Goal: Check status: Check status

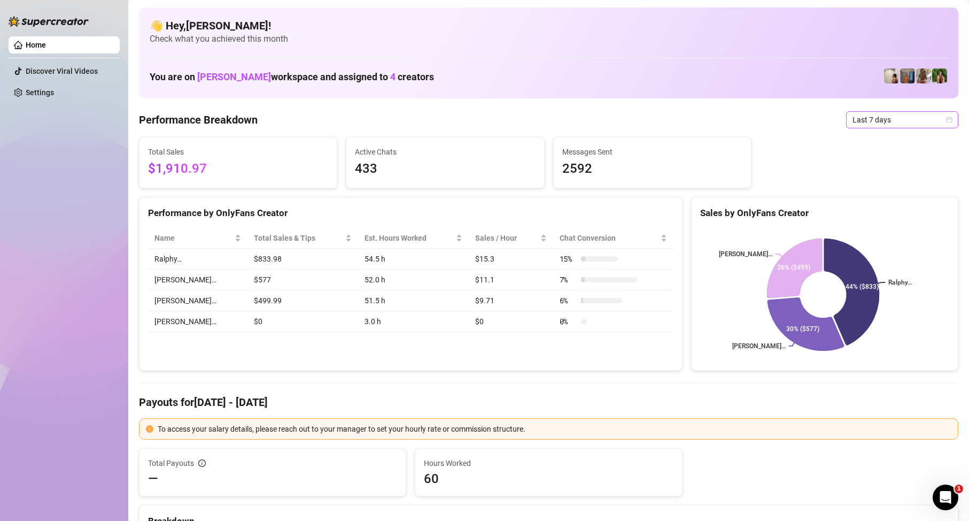
click at [875, 123] on span "Last 7 days" at bounding box center [902, 120] width 99 height 16
click at [880, 207] on div "Custom date" at bounding box center [893, 210] width 95 height 12
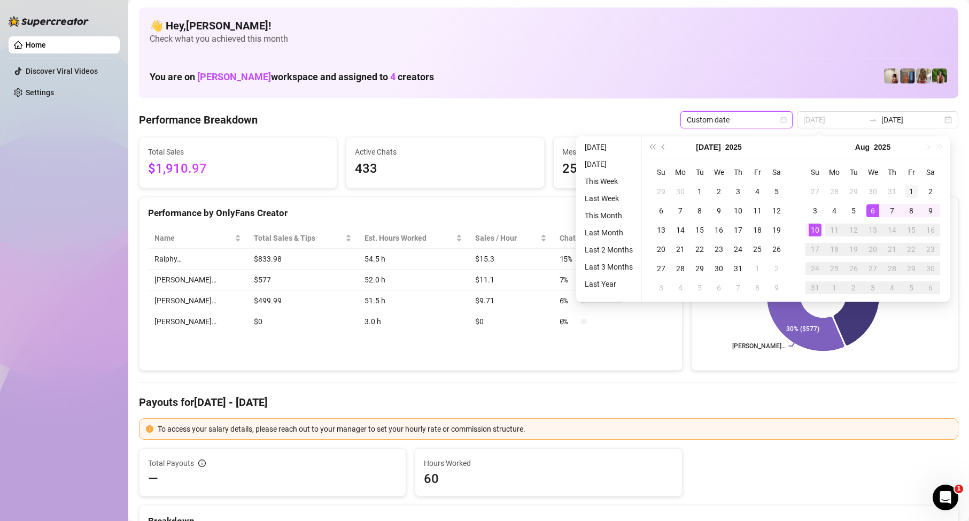
type input "[DATE]"
click at [910, 191] on div "1" at bounding box center [911, 191] width 13 height 13
type input "[DATE]"
click at [815, 228] on div "10" at bounding box center [815, 230] width 13 height 13
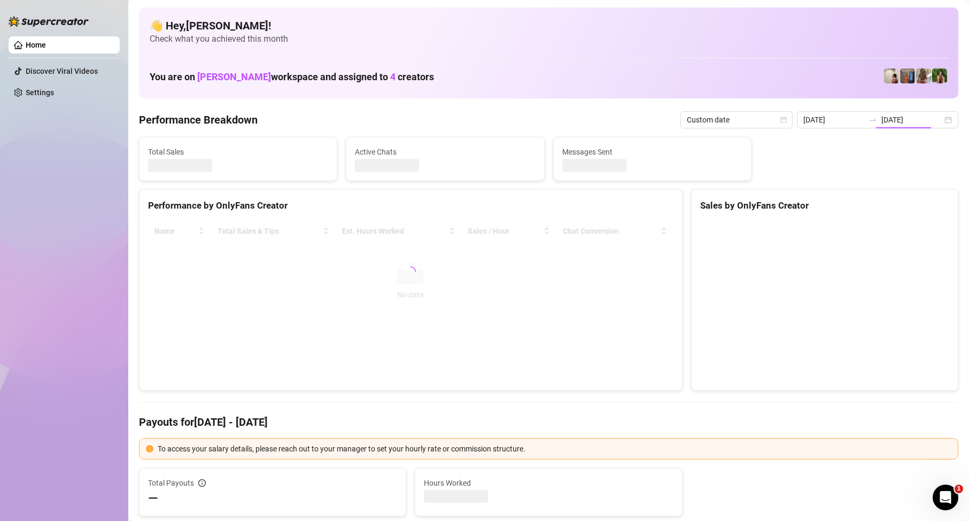
type input "[DATE]"
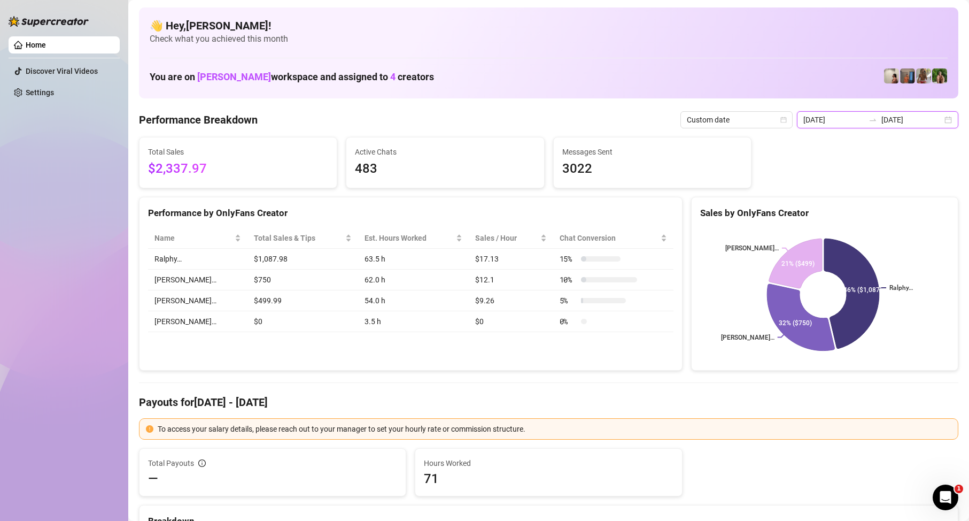
click at [912, 119] on input "[DATE]" at bounding box center [912, 120] width 61 height 12
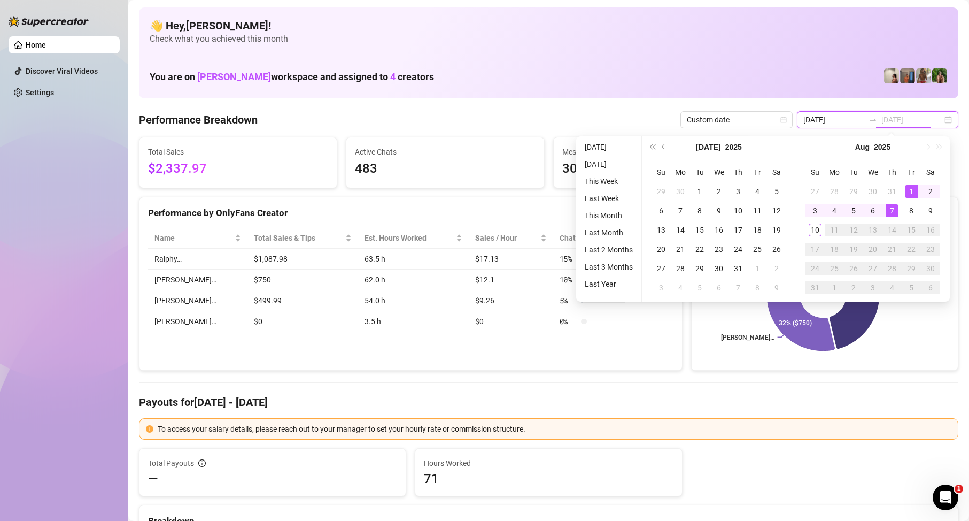
type input "[DATE]"
click at [816, 228] on div "10" at bounding box center [815, 230] width 13 height 13
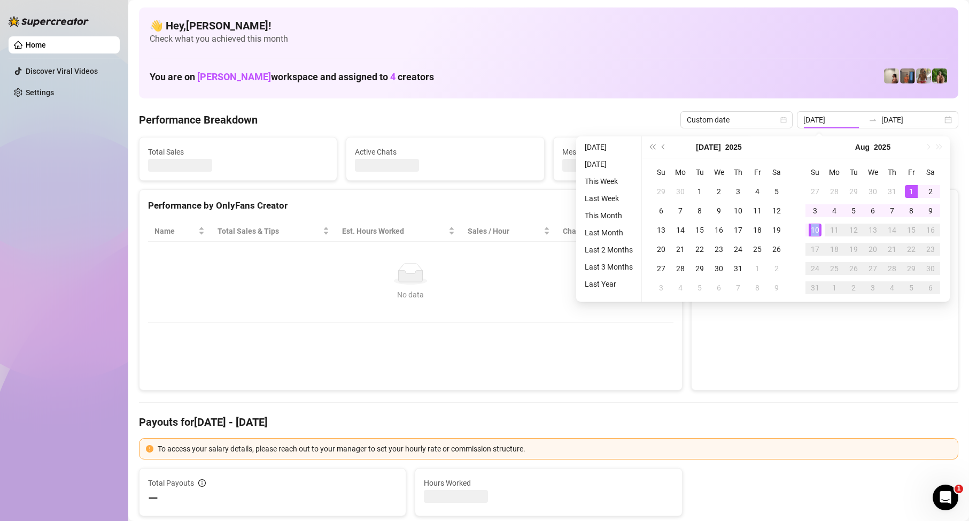
type input "[DATE]"
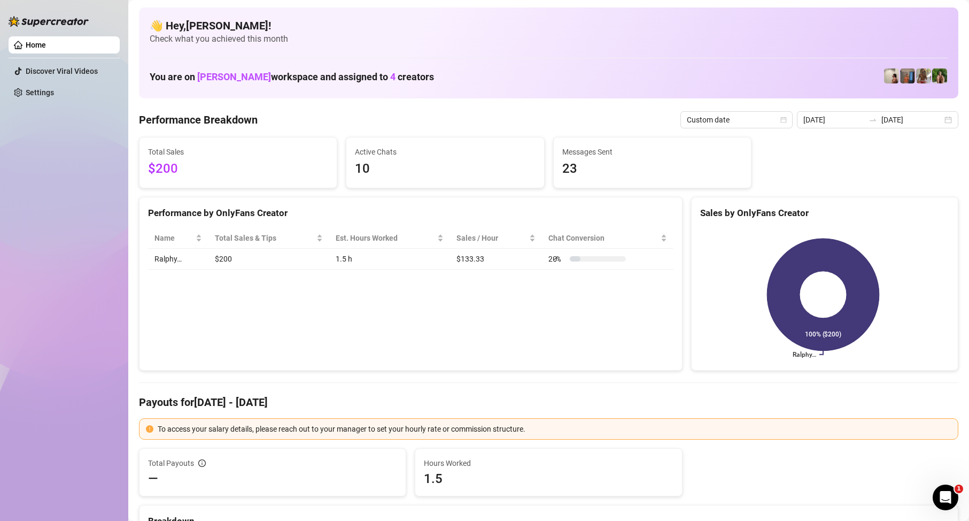
drag, startPoint x: 500, startPoint y: 292, endPoint x: 484, endPoint y: 291, distance: 15.5
click at [497, 293] on div "Performance by OnlyFans Creator Name Total Sales & Tips Est. Hours Worked Sales…" at bounding box center [411, 284] width 544 height 174
drag, startPoint x: 540, startPoint y: 302, endPoint x: 525, endPoint y: 299, distance: 15.7
click at [537, 303] on div "Performance by OnlyFans Creator Name Total Sales & Tips Est. Hours Worked Sales…" at bounding box center [411, 284] width 544 height 174
click at [537, 295] on div "Performance by OnlyFans Creator Name Total Sales & Tips Est. Hours Worked Sales…" at bounding box center [411, 284] width 544 height 174
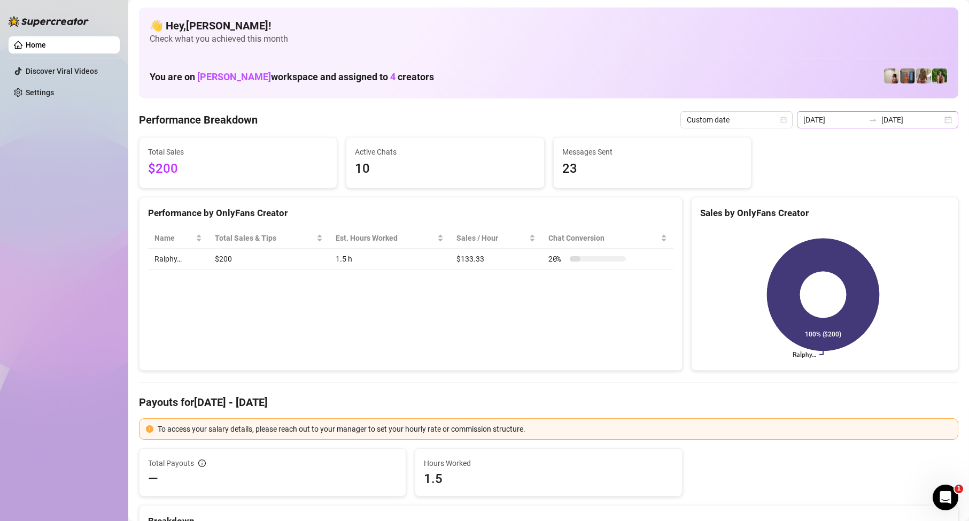
click at [892, 124] on div "[DATE] [DATE]" at bounding box center [877, 119] width 161 height 17
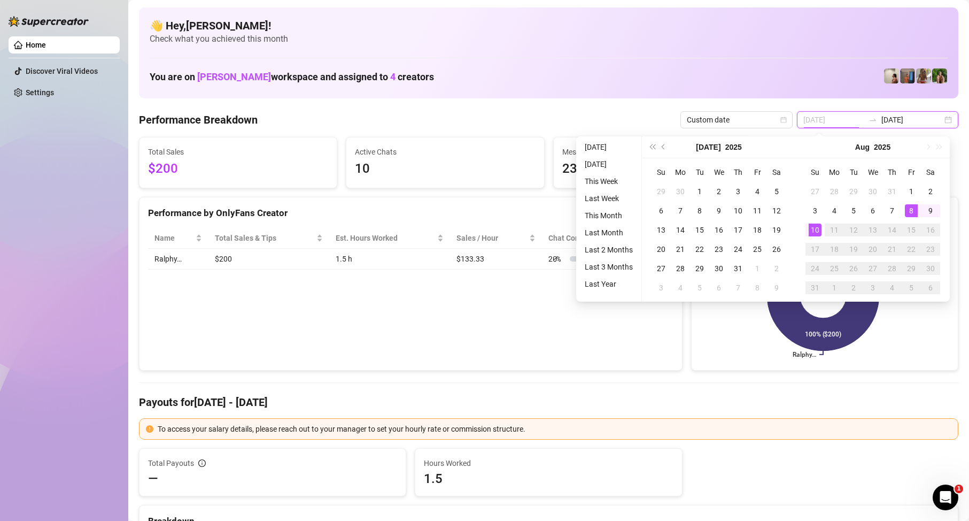
type input "[DATE]"
click at [817, 232] on div "10" at bounding box center [815, 230] width 13 height 13
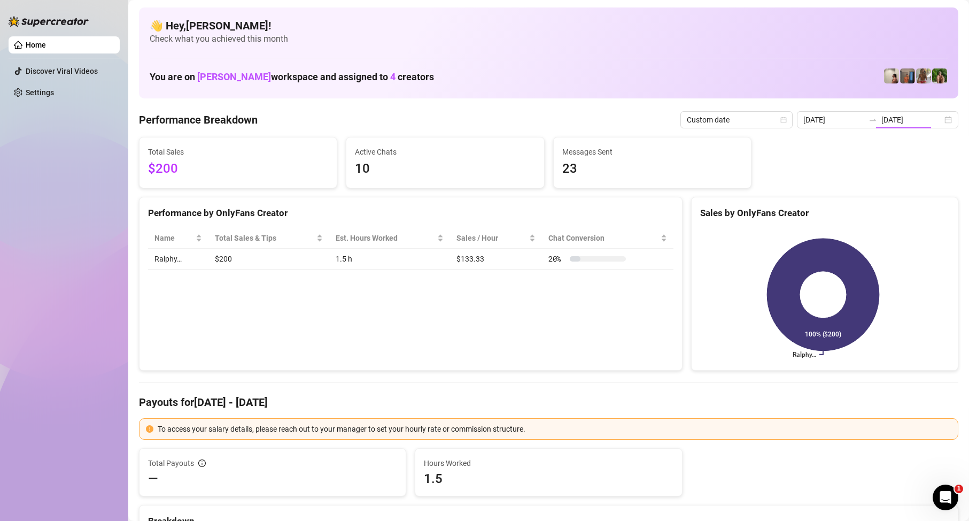
drag, startPoint x: 460, startPoint y: 281, endPoint x: 454, endPoint y: 296, distance: 16.1
click at [460, 282] on div "Performance by OnlyFans Creator Name Total Sales & Tips Est. Hours Worked Sales…" at bounding box center [411, 284] width 544 height 174
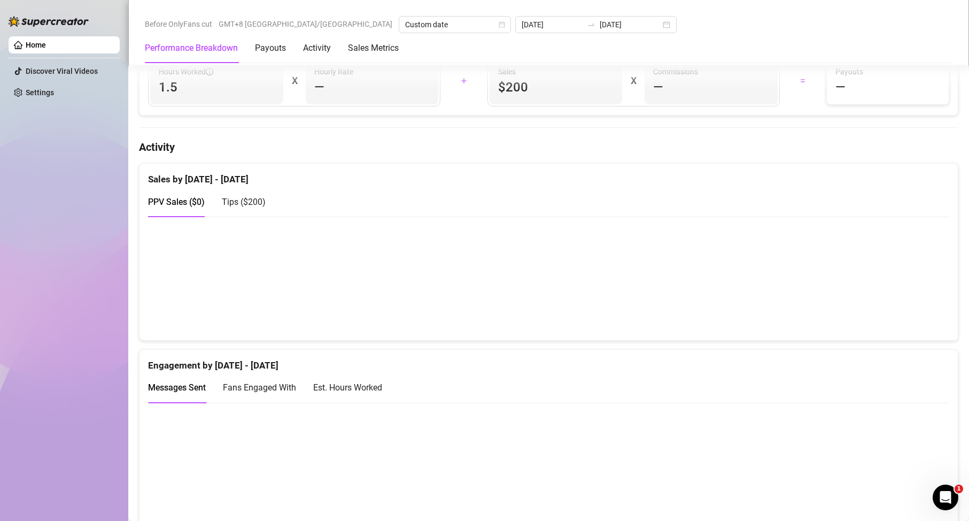
scroll to position [802, 0]
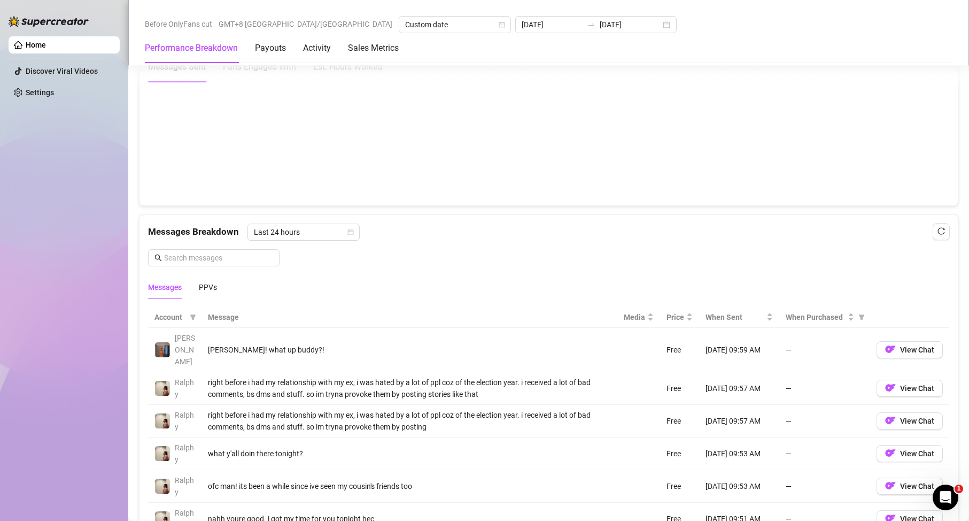
click at [543, 187] on canvas at bounding box center [544, 143] width 792 height 107
